Goal: Navigation & Orientation: Find specific page/section

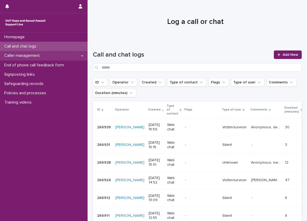
click at [68, 53] on div "Caller management" at bounding box center [44, 55] width 88 height 9
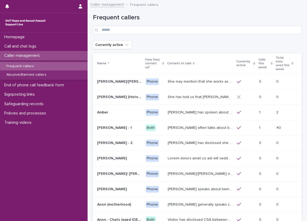
click at [259, 58] on p "Calls this week" at bounding box center [264, 64] width 11 height 14
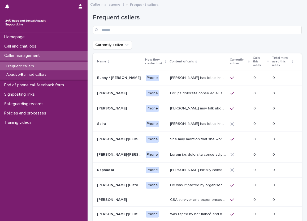
click at [247, 58] on p "Currently active" at bounding box center [238, 62] width 17 height 10
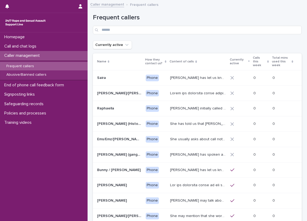
click at [253, 60] on p "Calls this week" at bounding box center [259, 62] width 13 height 14
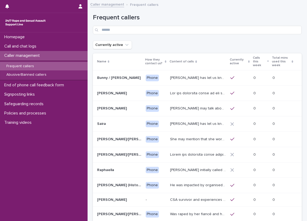
click at [255, 62] on p "Calls this week" at bounding box center [259, 62] width 13 height 14
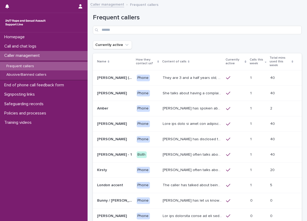
click at [235, 47] on div "Currently active" at bounding box center [197, 45] width 209 height 9
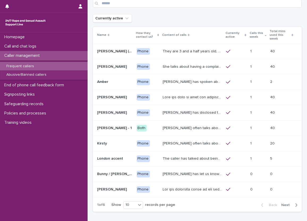
click at [284, 203] on button "Next" at bounding box center [291, 205] width 23 height 5
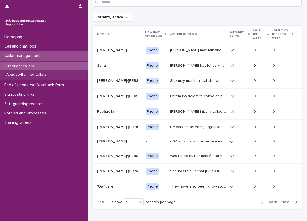
click at [257, 201] on button "Back" at bounding box center [268, 202] width 22 height 5
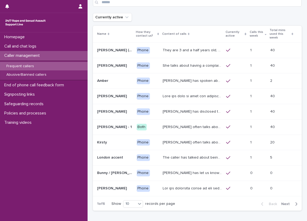
scroll to position [27, 0]
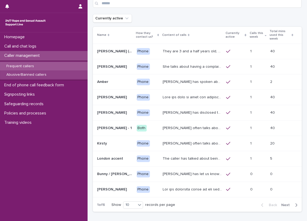
click at [26, 78] on div "Abusive/Banned callers" at bounding box center [44, 74] width 88 height 9
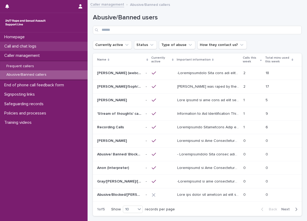
click at [69, 45] on div "Call and chat logs" at bounding box center [44, 46] width 88 height 9
